Goal: Contribute content: Contribute content

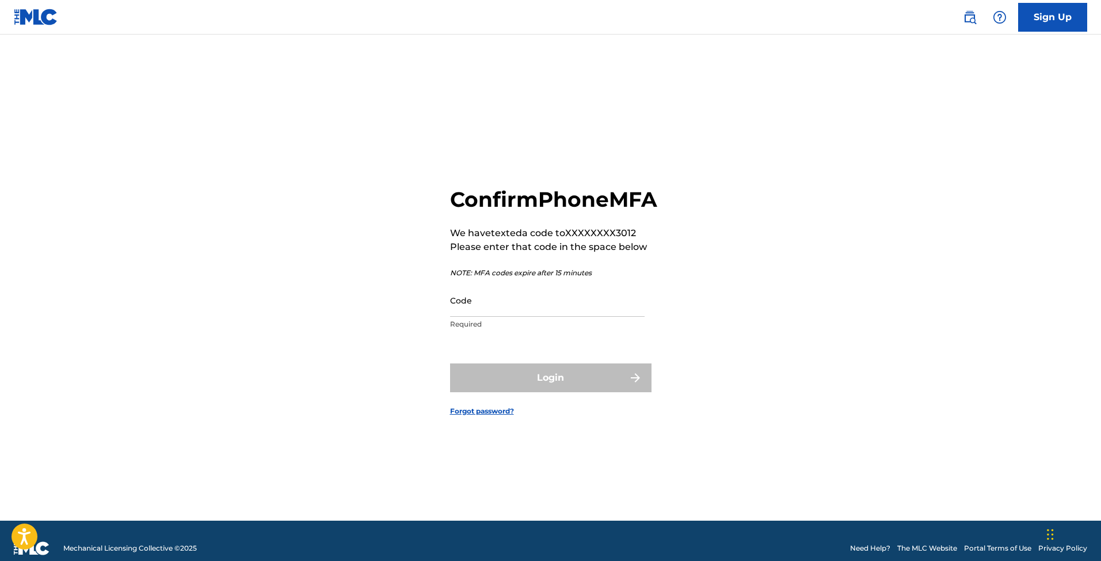
click at [470, 317] on input "Code" at bounding box center [547, 300] width 195 height 33
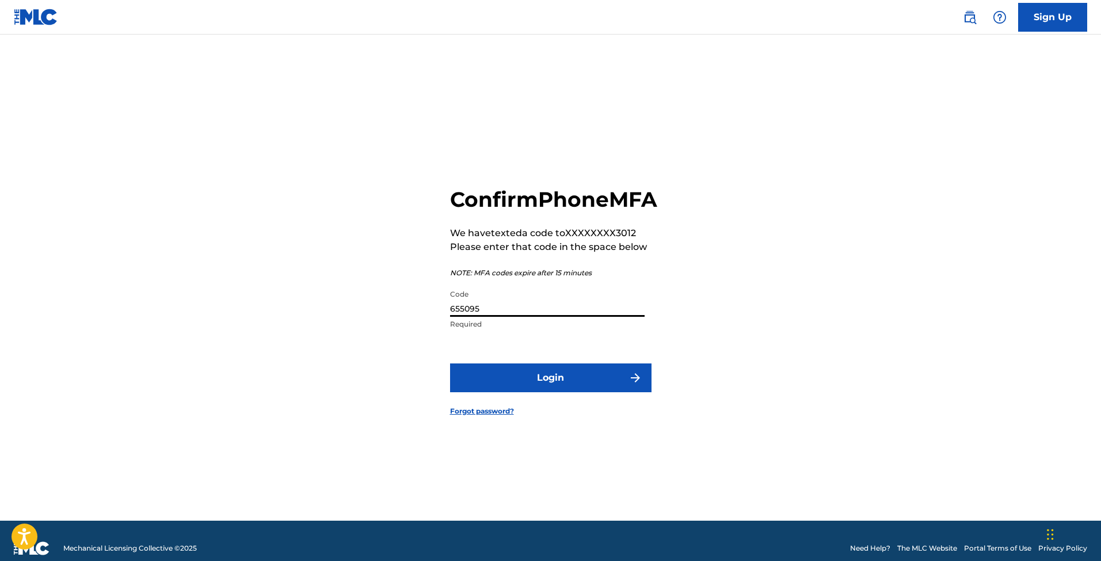
type input "655095"
click at [476, 382] on button "Login" at bounding box center [550, 377] width 201 height 29
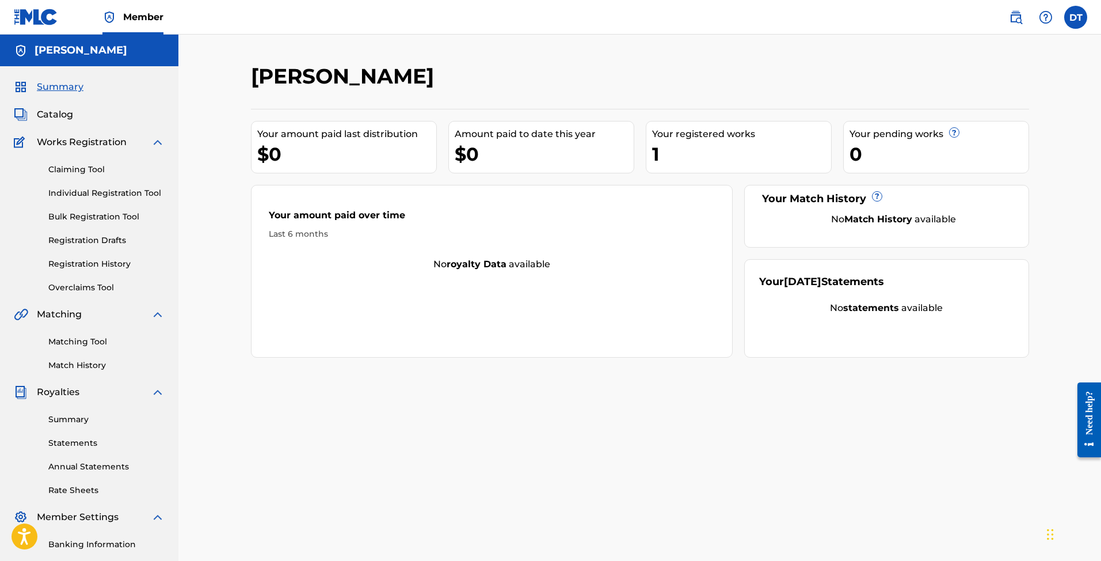
click at [105, 174] on link "Claiming Tool" at bounding box center [106, 169] width 116 height 12
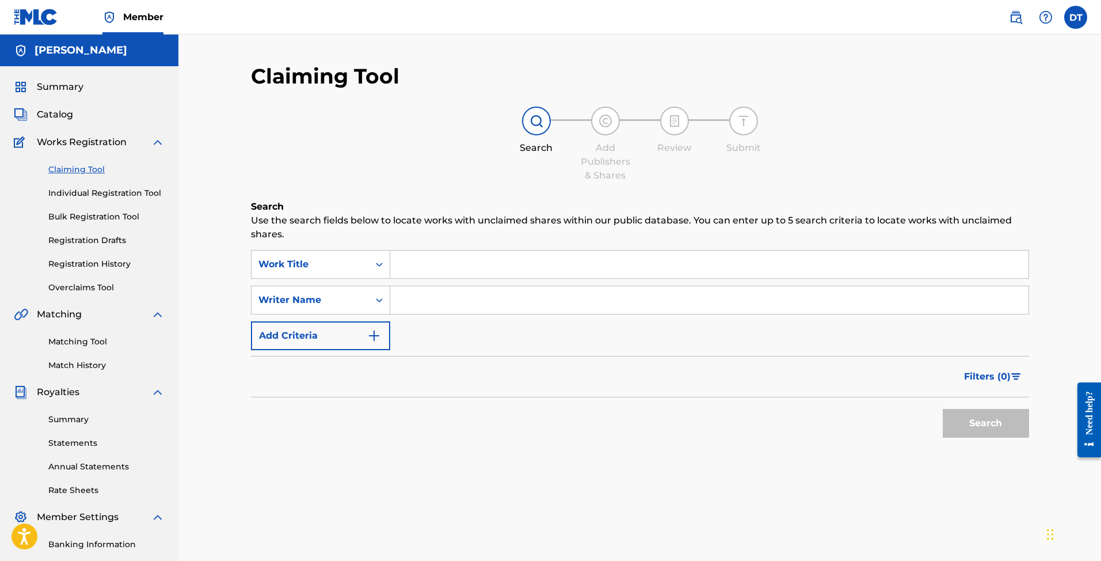
click at [62, 345] on link "Matching Tool" at bounding box center [106, 342] width 116 height 12
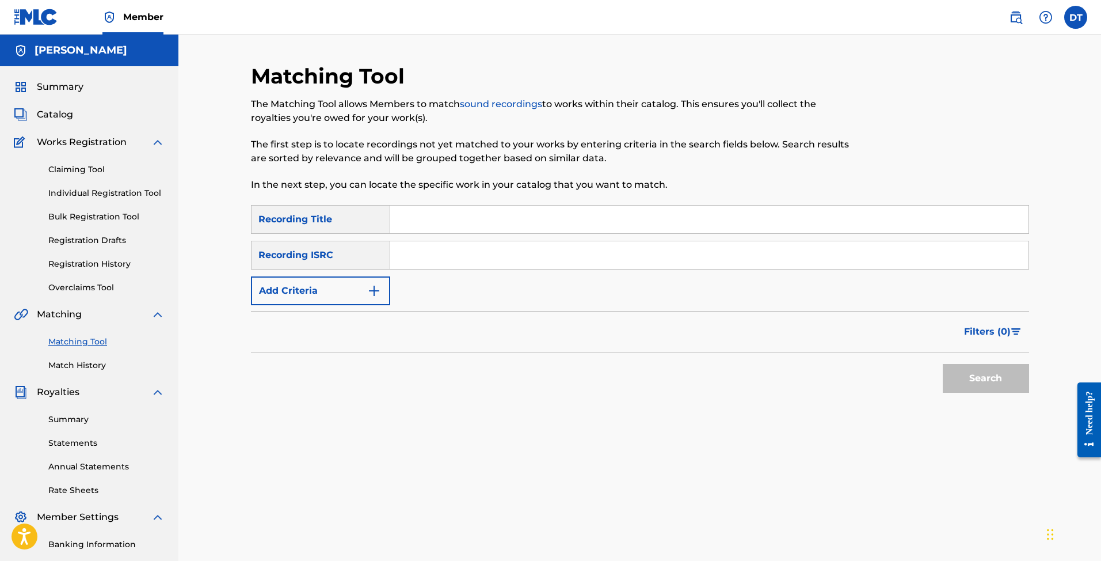
click at [495, 104] on link "sound recordings" at bounding box center [501, 103] width 82 height 11
click at [48, 86] on span "Summary" at bounding box center [60, 87] width 47 height 14
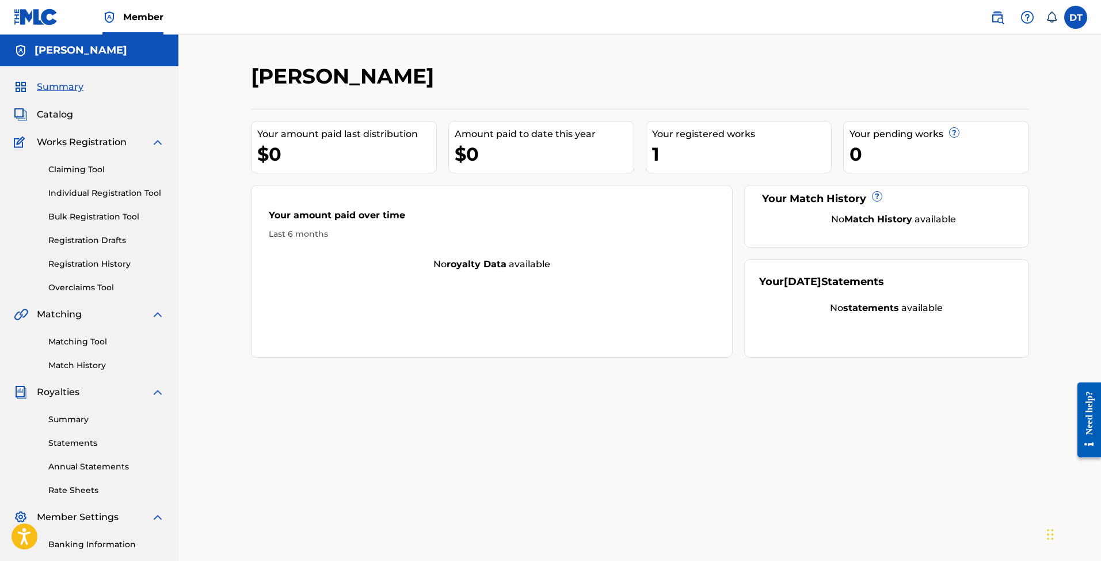
click at [84, 166] on link "Claiming Tool" at bounding box center [106, 169] width 116 height 12
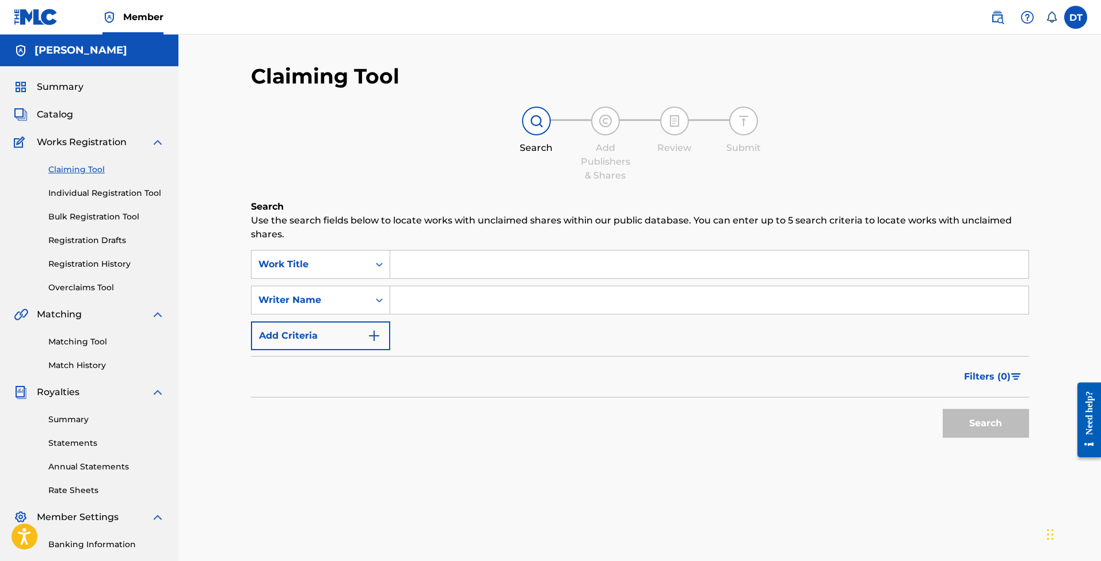
click at [98, 342] on link "Matching Tool" at bounding box center [106, 342] width 116 height 12
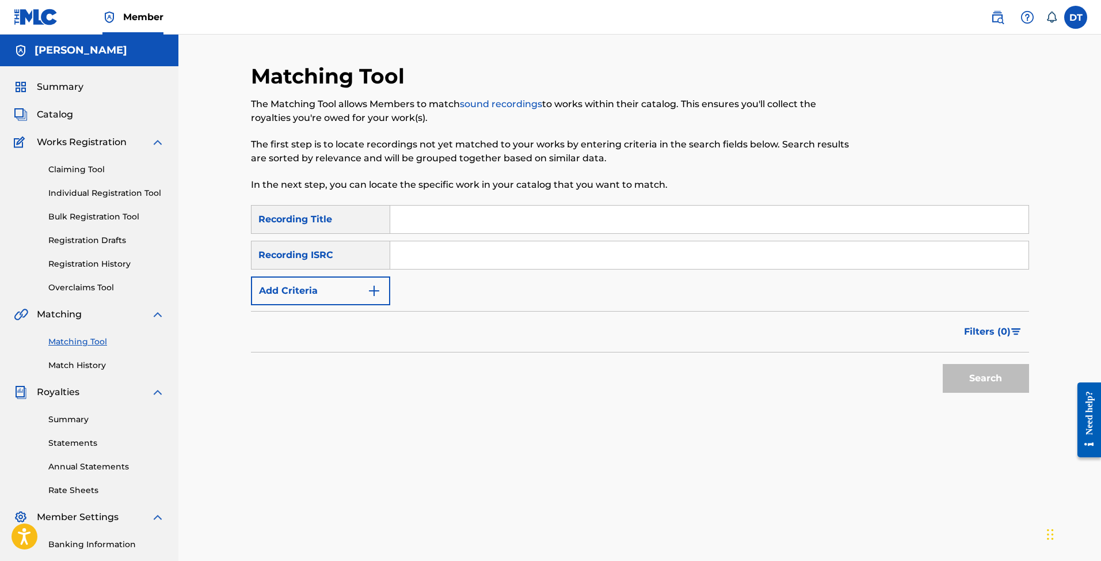
click at [47, 112] on span "Catalog" at bounding box center [55, 115] width 36 height 14
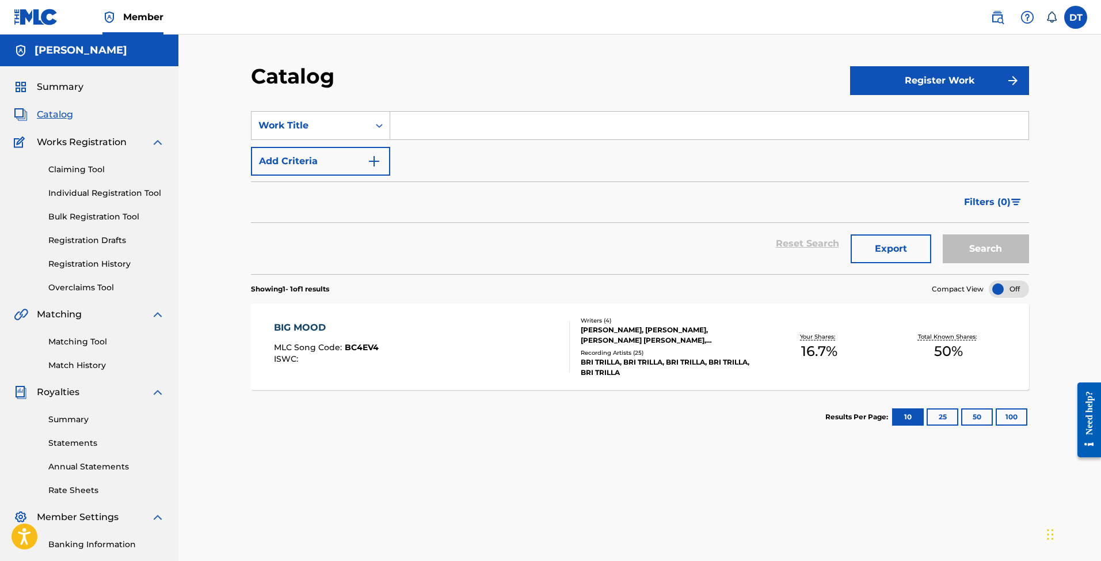
click at [961, 79] on button "Register Work" at bounding box center [939, 80] width 179 height 29
click at [874, 124] on link "Individual" at bounding box center [939, 118] width 179 height 28
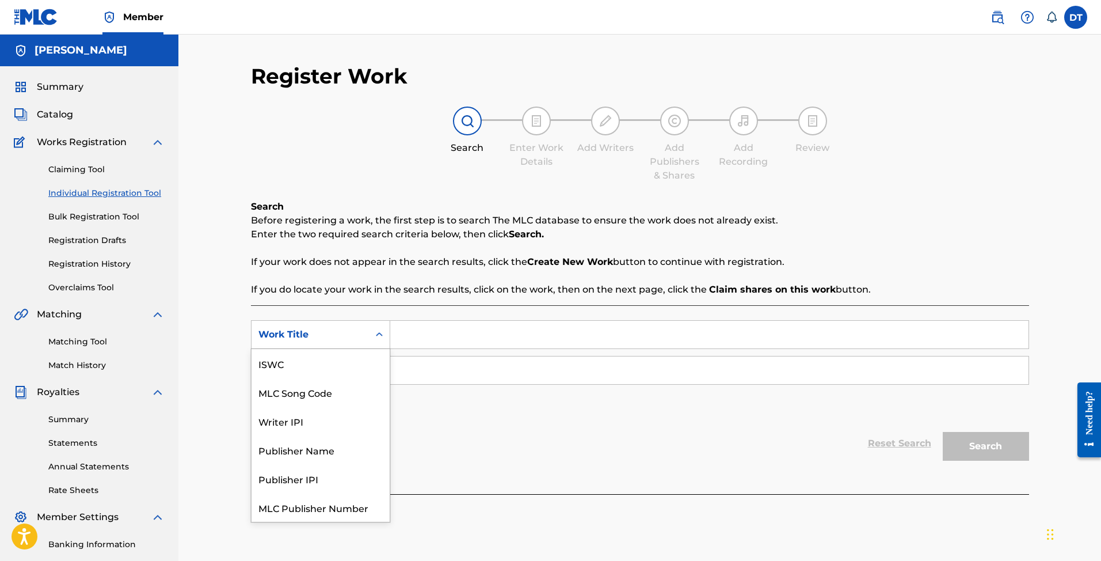
scroll to position [29, 0]
click at [378, 333] on icon "Search Form" at bounding box center [380, 335] width 12 height 12
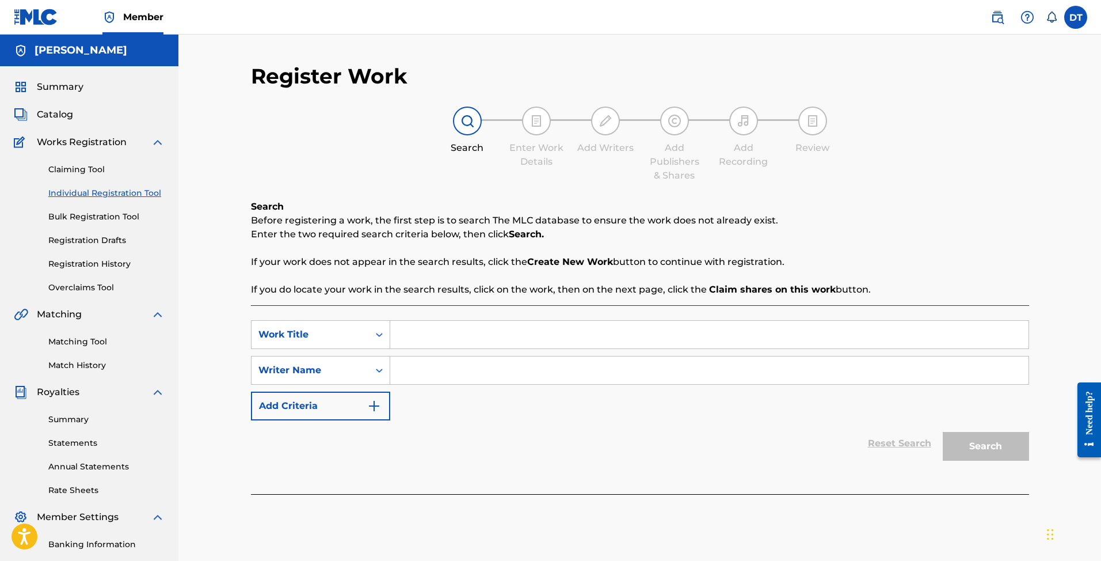
click at [587, 334] on input "Search Form" at bounding box center [709, 335] width 638 height 28
type input "big mood"
click at [492, 382] on input "Search Form" at bounding box center [709, 370] width 638 height 28
click at [986, 446] on button "Search" at bounding box center [986, 446] width 86 height 29
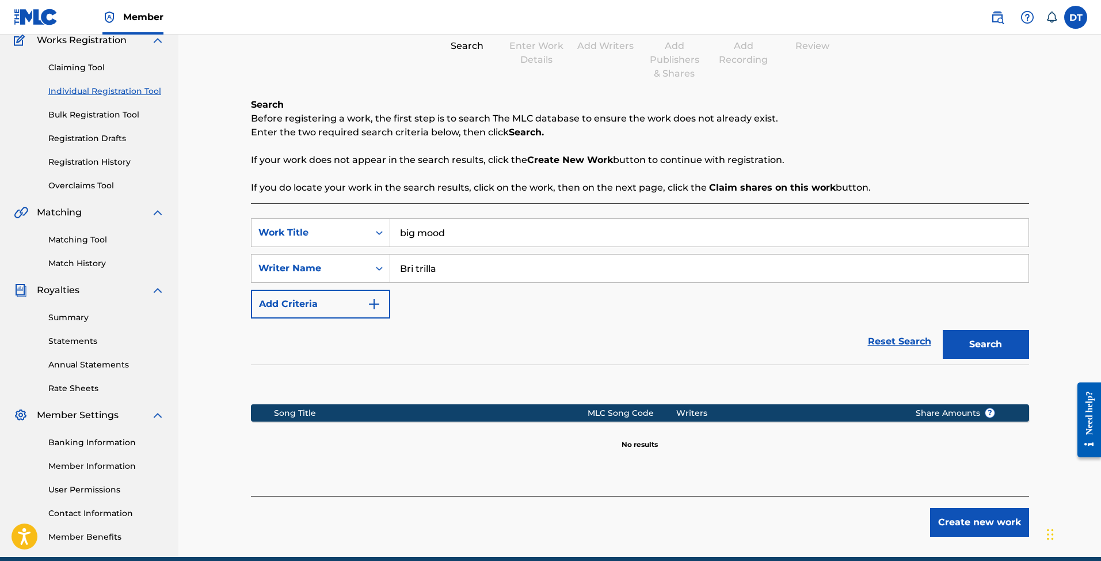
scroll to position [102, 0]
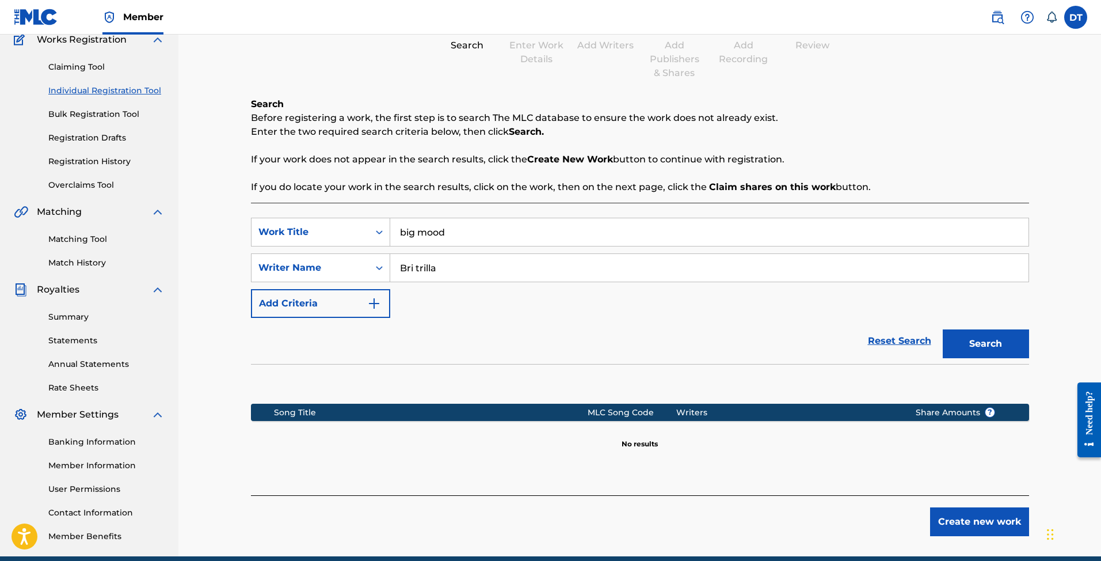
click at [488, 263] on input "Bri trilla" at bounding box center [709, 268] width 638 height 28
type input "Briana shanae"
click at [986, 344] on button "Search" at bounding box center [986, 343] width 86 height 29
click at [379, 276] on div "Search Form" at bounding box center [379, 267] width 21 height 21
drag, startPoint x: 471, startPoint y: 329, endPoint x: 391, endPoint y: 309, distance: 82.5
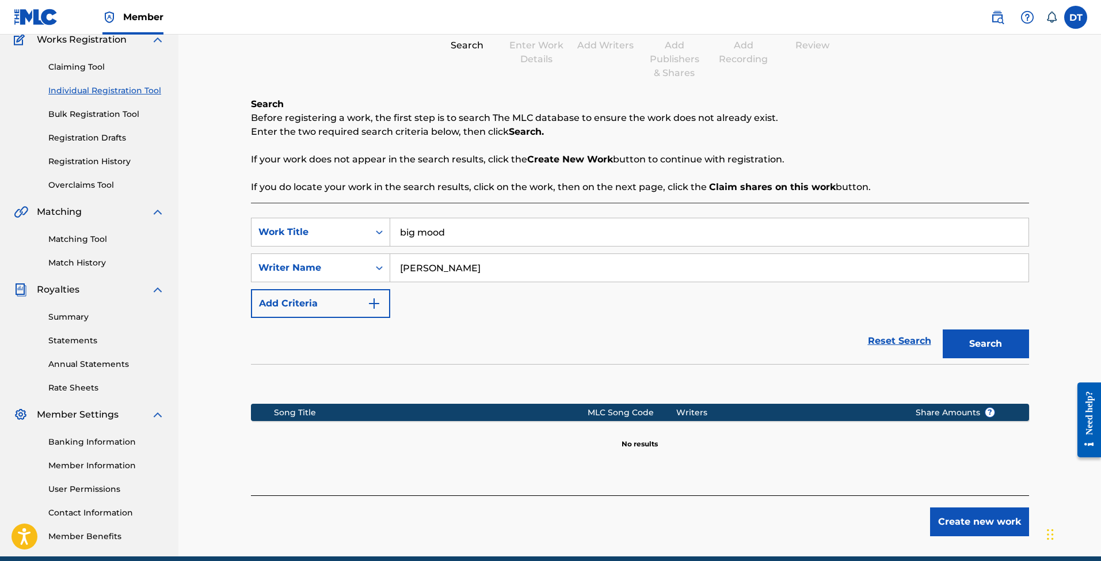
click at [471, 329] on div "Reset Search Search" at bounding box center [640, 341] width 778 height 46
click at [383, 305] on button "Add Criteria" at bounding box center [320, 303] width 139 height 29
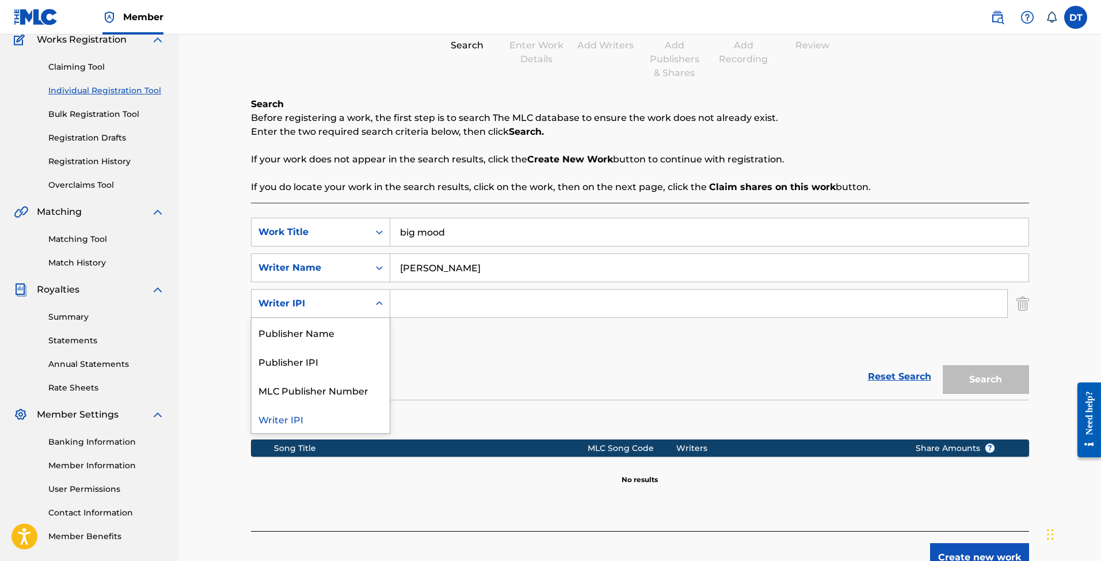
click at [359, 312] on div "Writer IPI" at bounding box center [310, 303] width 117 height 22
click at [459, 334] on div "SearchWithCriteria942c45fc-75ef-4480-abe9-df5d924d261d Work Title big mood Sear…" at bounding box center [640, 286] width 778 height 136
click at [52, 16] on img at bounding box center [36, 17] width 44 height 17
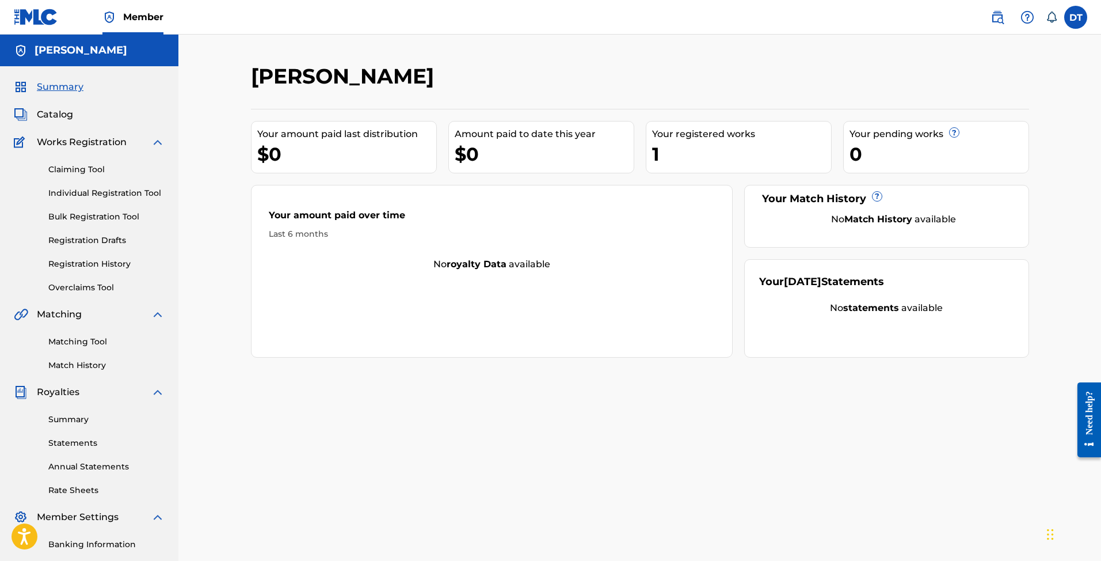
click at [706, 151] on div "1" at bounding box center [741, 154] width 179 height 26
click at [678, 161] on div "1" at bounding box center [741, 154] width 179 height 26
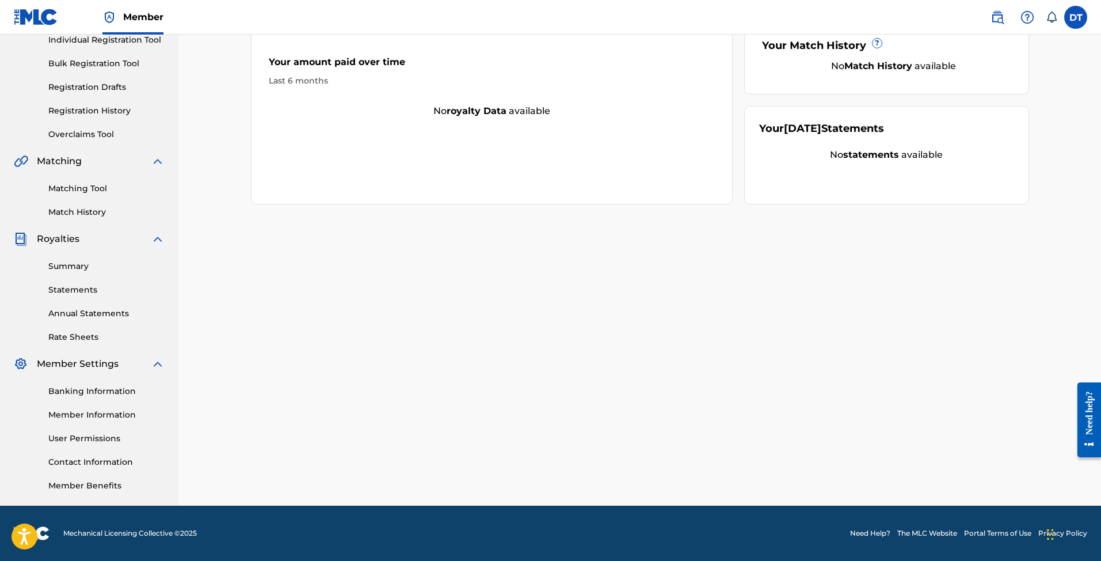
scroll to position [153, 0]
